Goal: Browse casually: Explore the website without a specific task or goal

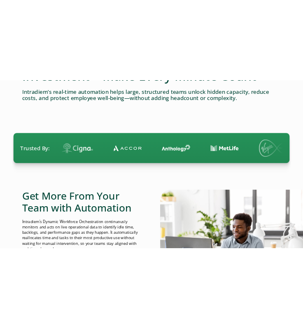
scroll to position [167, 0]
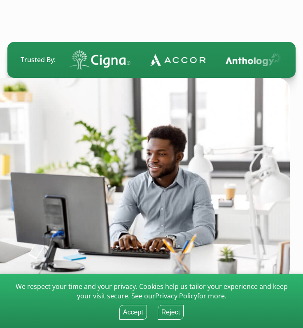
scroll to position [187, 0]
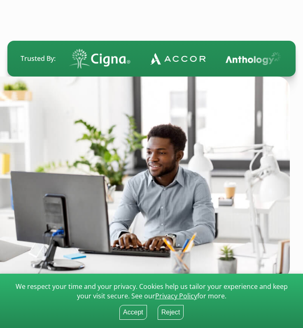
click at [134, 312] on button "Accept" at bounding box center [134, 312] width 28 height 15
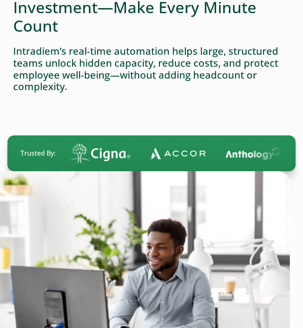
scroll to position [0, 0]
